Goal: Navigation & Orientation: Find specific page/section

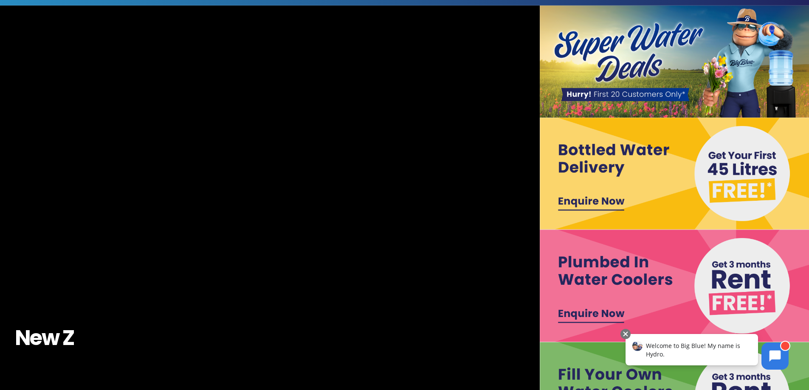
scroll to position [85, 0]
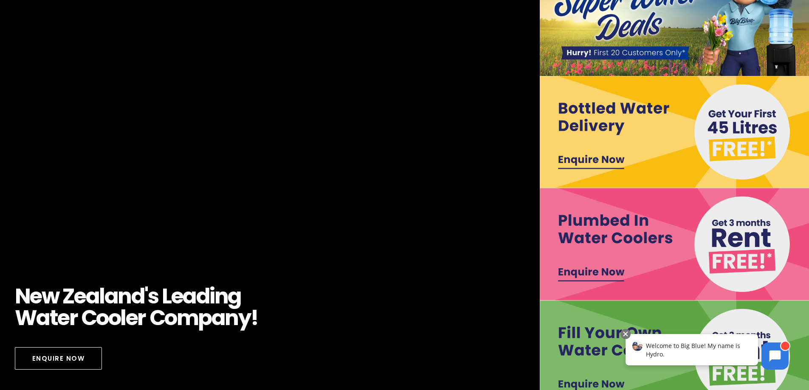
click at [639, 26] on img at bounding box center [675, 20] width 270 height 112
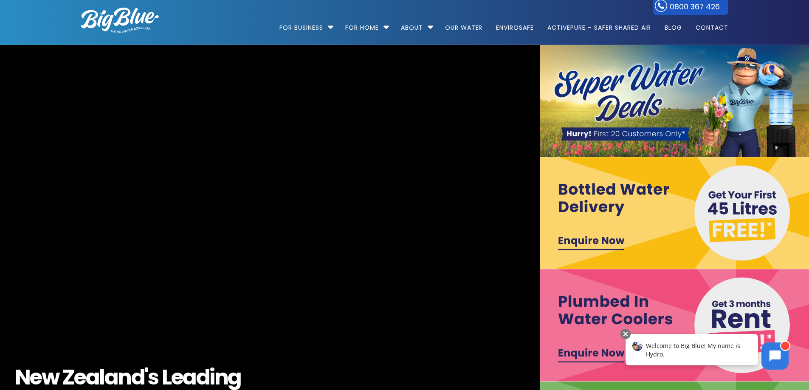
scroll to position [0, 0]
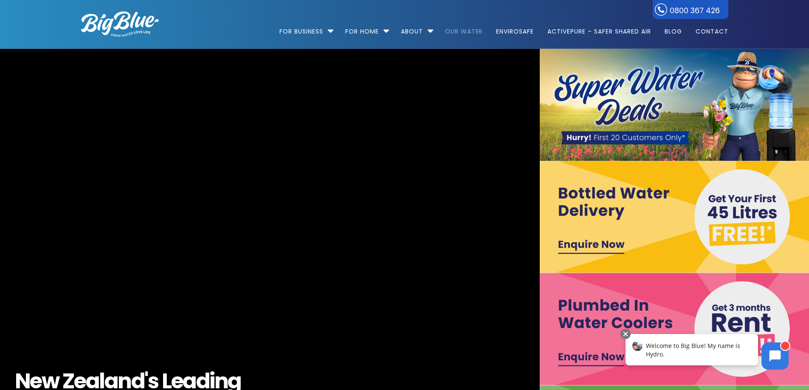
click at [459, 34] on link "Our Water" at bounding box center [464, 27] width 50 height 55
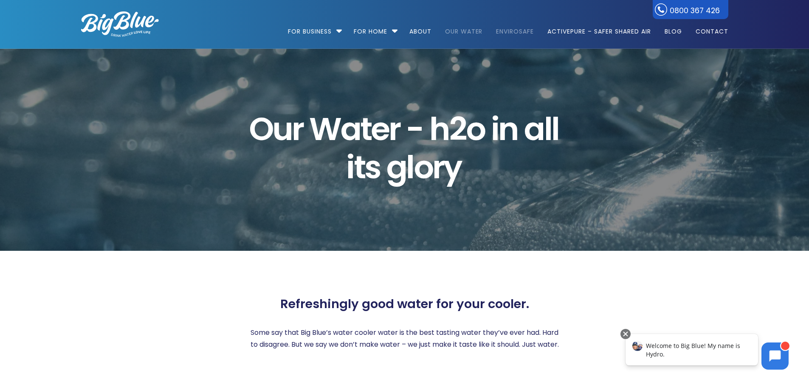
click at [502, 31] on link "EnviroSafe" at bounding box center [515, 27] width 50 height 55
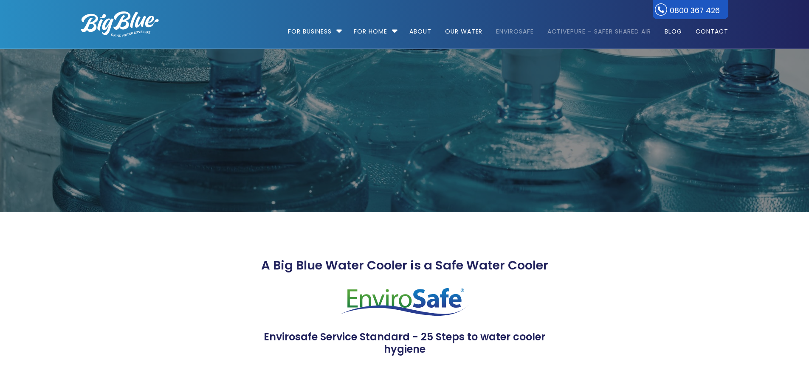
click at [563, 30] on link "ActivePure – Safer Shared Air" at bounding box center [599, 27] width 115 height 55
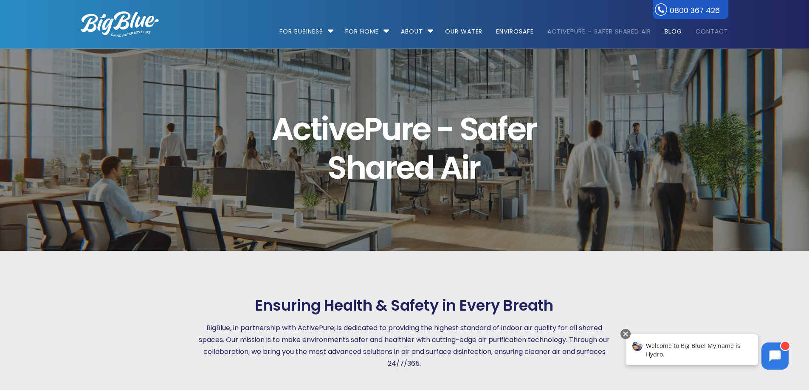
click at [713, 35] on link "Contact" at bounding box center [709, 27] width 39 height 55
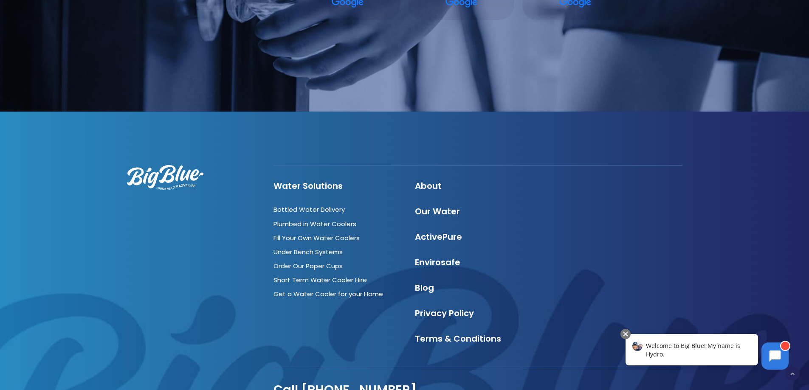
scroll to position [931, 0]
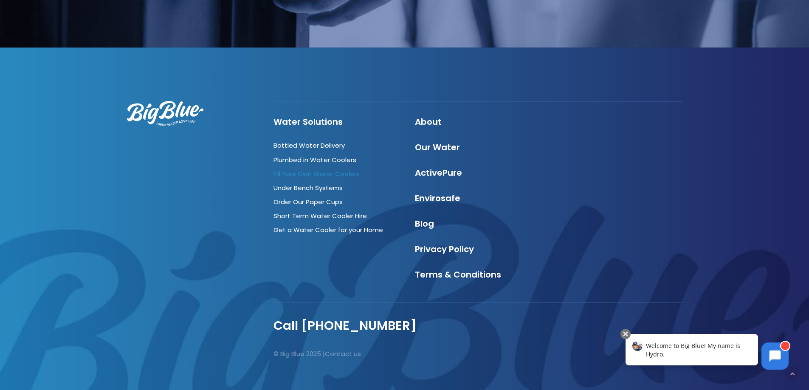
click at [323, 170] on link "Fill Your Own Water Coolers" at bounding box center [317, 174] width 86 height 9
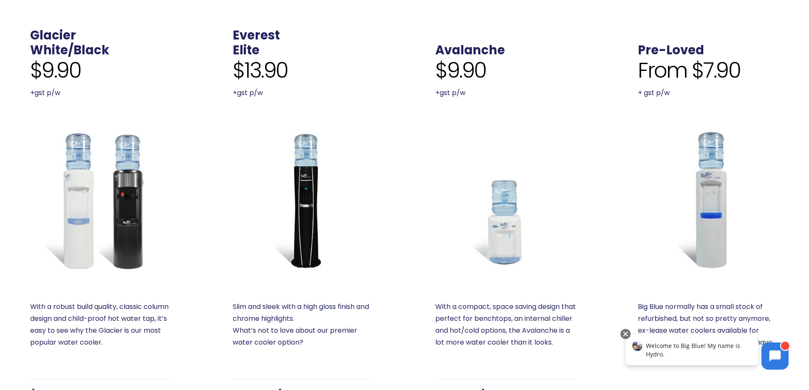
scroll to position [297, 0]
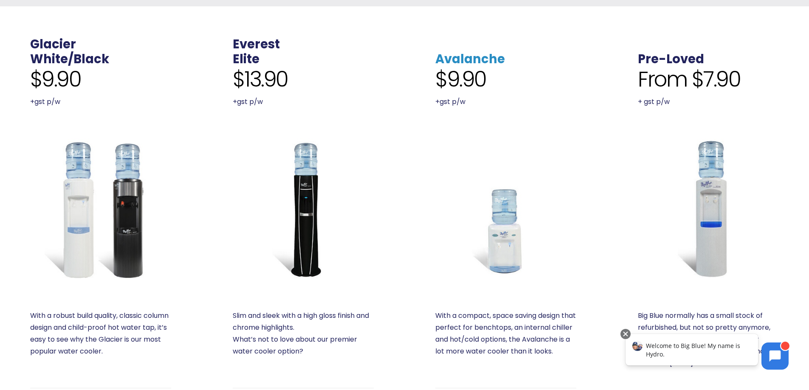
click at [452, 62] on link "Avalanche" at bounding box center [470, 59] width 70 height 17
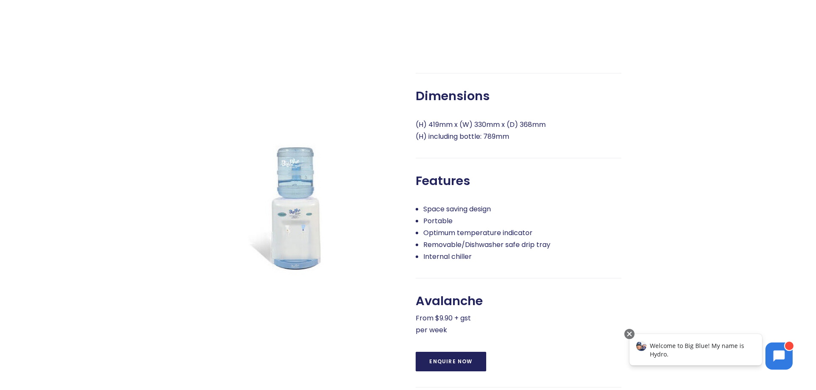
scroll to position [340, 0]
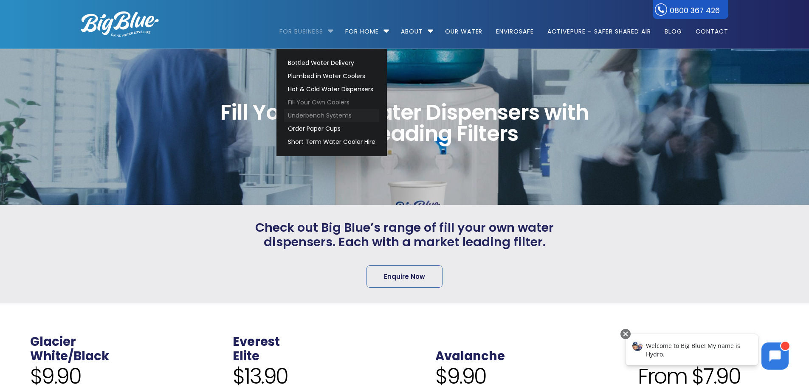
click at [331, 113] on link "Underbench Systems" at bounding box center [331, 115] width 95 height 13
